Goal: Transaction & Acquisition: Purchase product/service

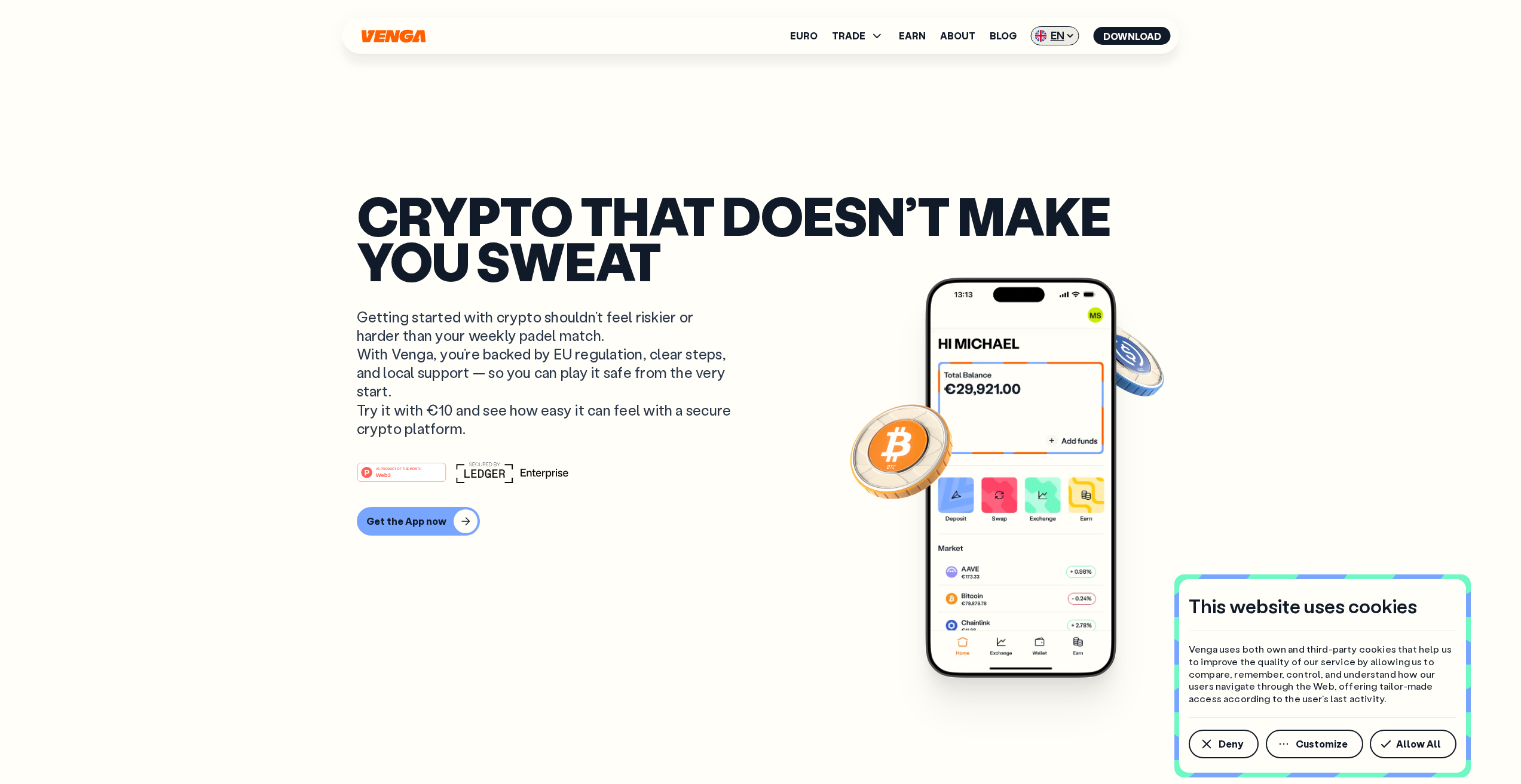
click at [1058, 36] on span "EN" at bounding box center [1055, 36] width 49 height 19
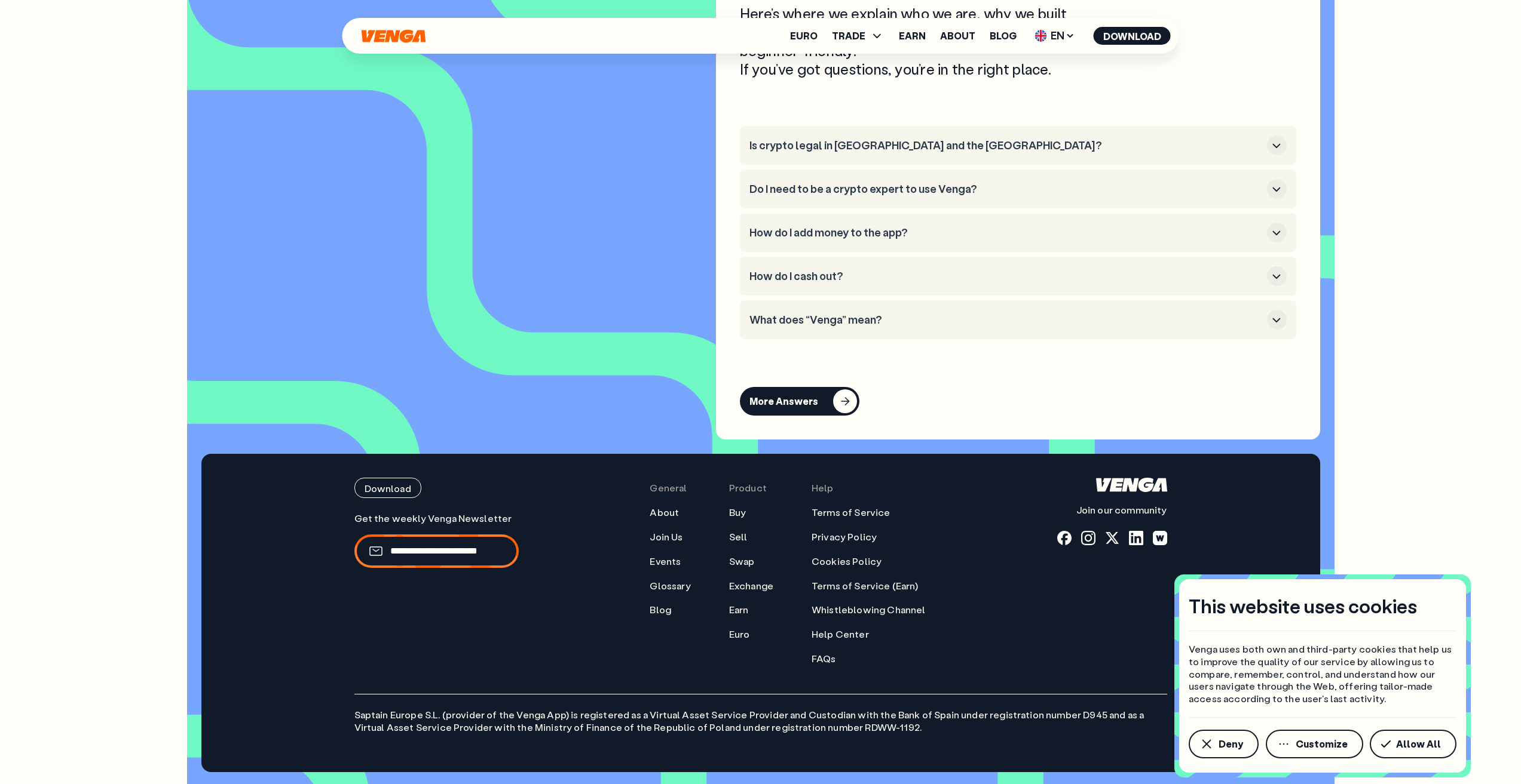
scroll to position [5783, 0]
click at [673, 509] on link "About" at bounding box center [665, 513] width 30 height 12
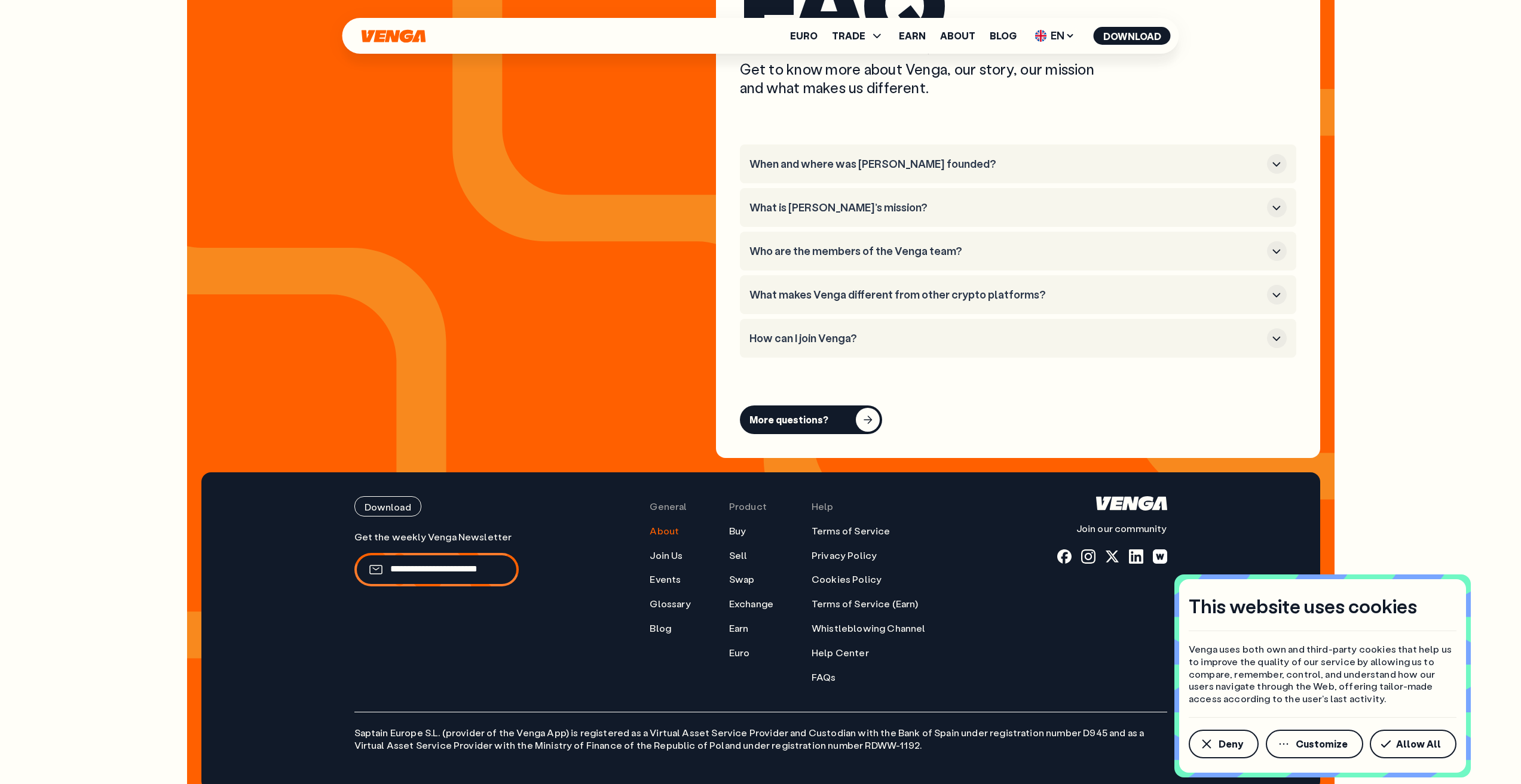
scroll to position [4799, 0]
click at [745, 525] on link "Buy" at bounding box center [737, 531] width 17 height 12
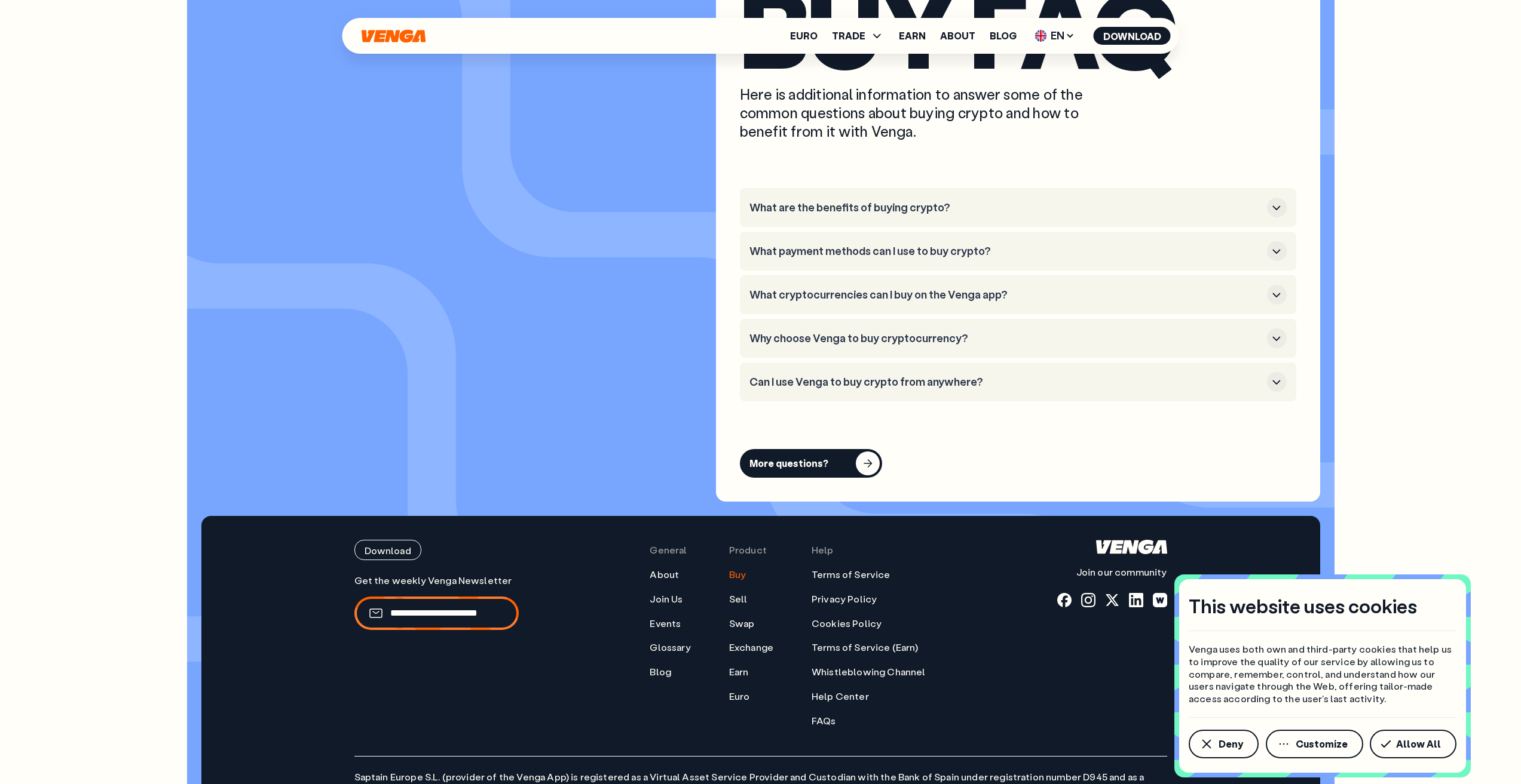
scroll to position [3615, 0]
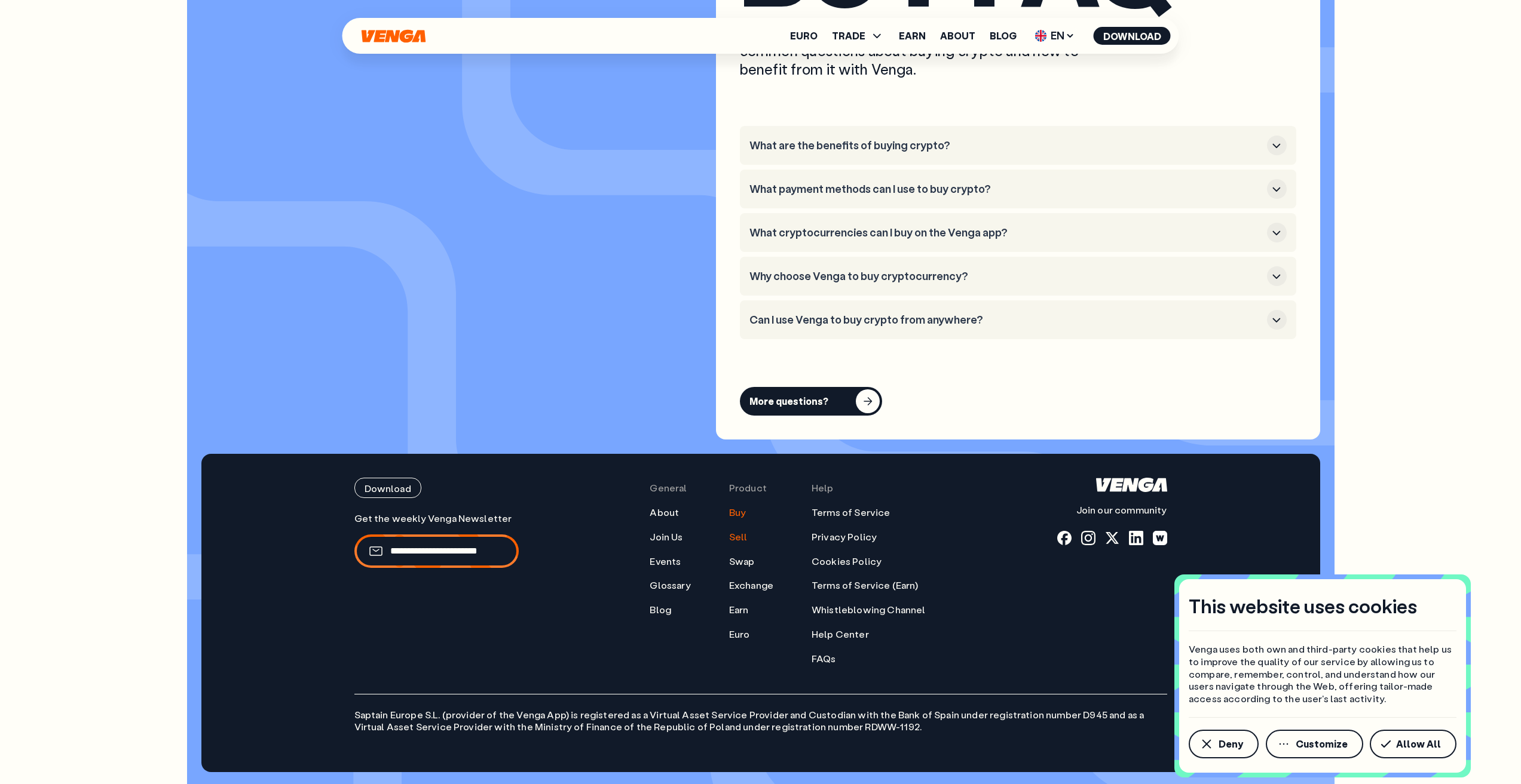
click at [741, 537] on link "Sell" at bounding box center [738, 537] width 18 height 12
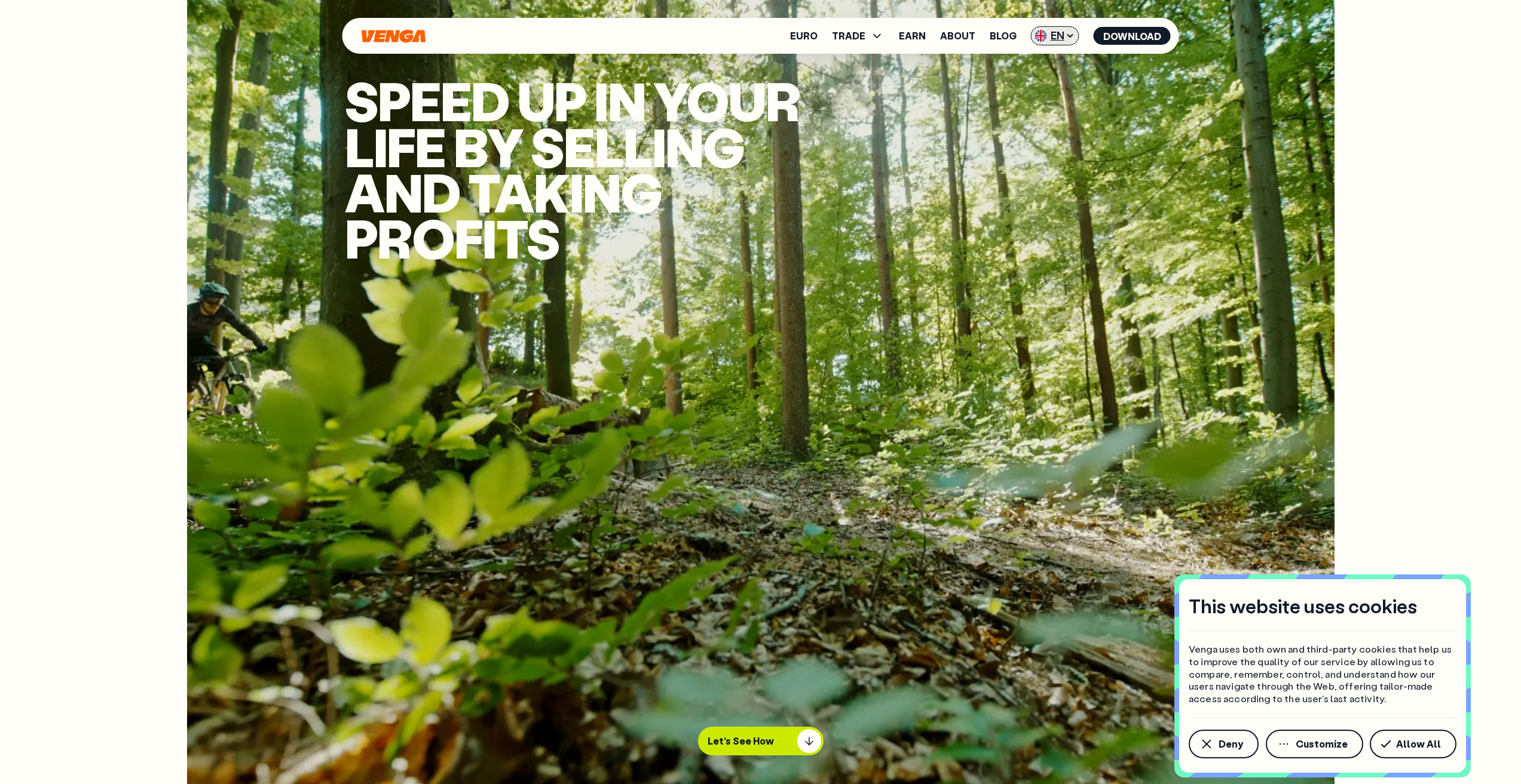
click at [1057, 35] on span "EN" at bounding box center [1055, 36] width 49 height 19
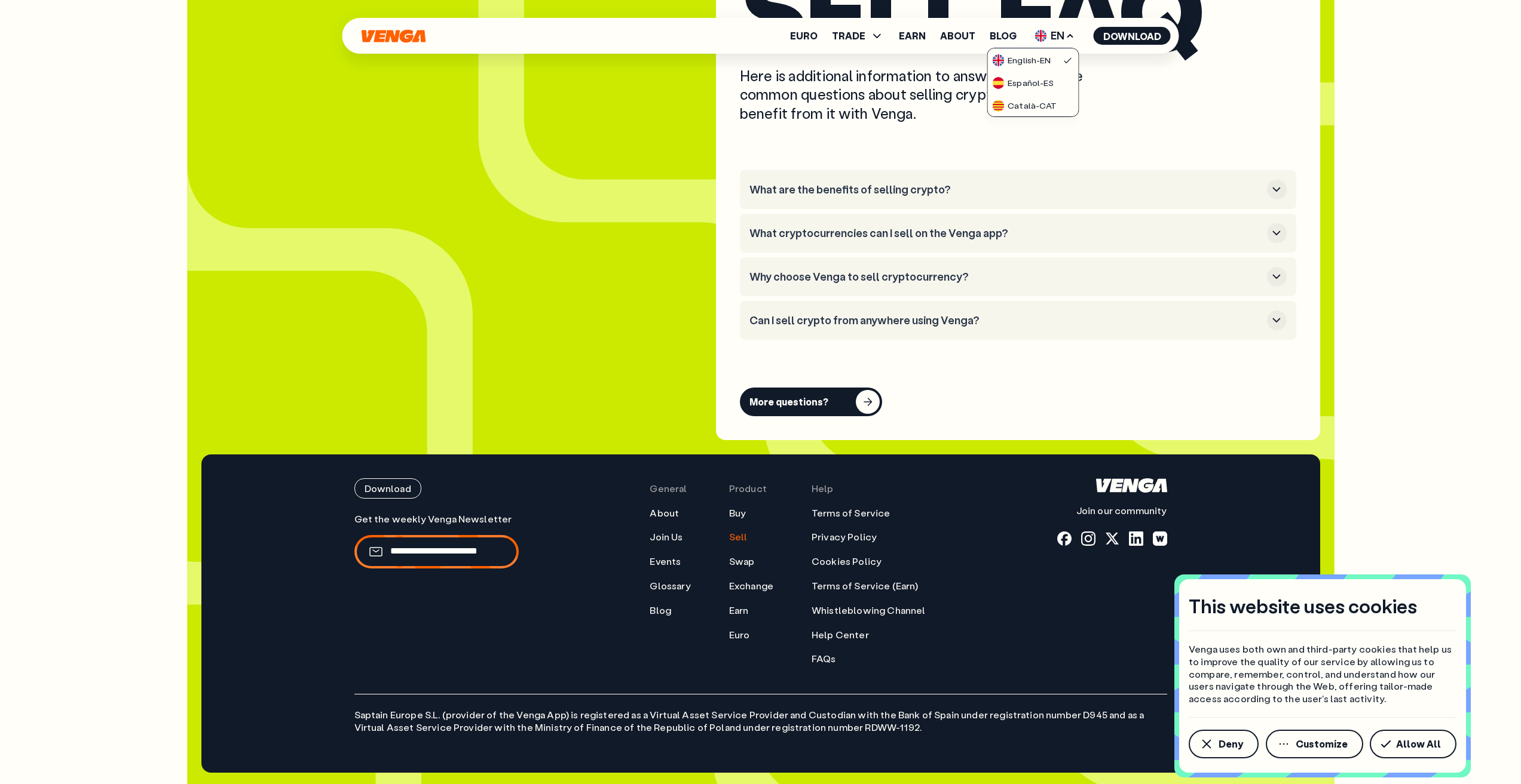
scroll to position [3558, 0]
click at [1202, 754] on button "Deny" at bounding box center [1224, 744] width 70 height 29
